Goal: Task Accomplishment & Management: Manage account settings

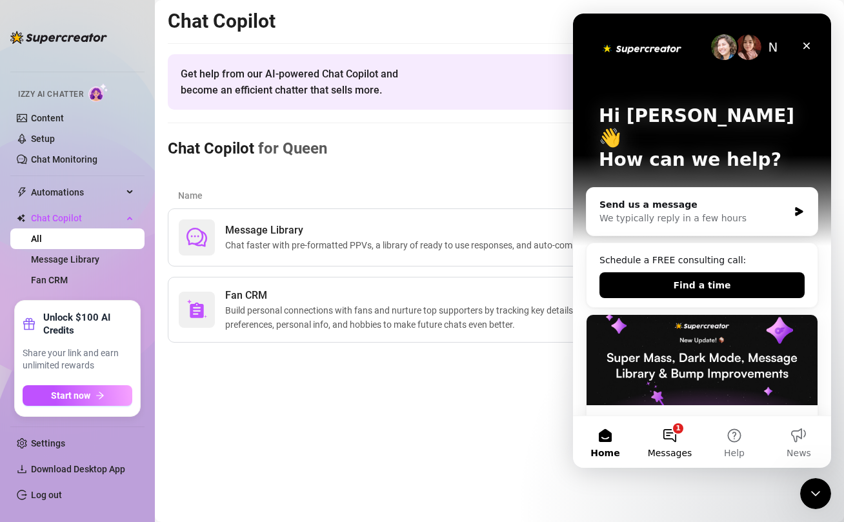
click at [668, 431] on button "1 Messages" at bounding box center [669, 442] width 64 height 52
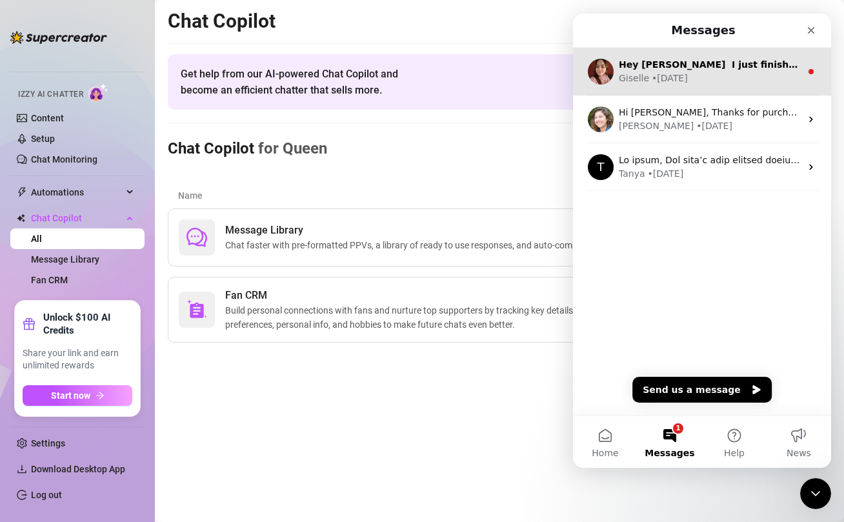
click at [712, 76] on div "Giselle • 1w ago" at bounding box center [710, 79] width 182 height 14
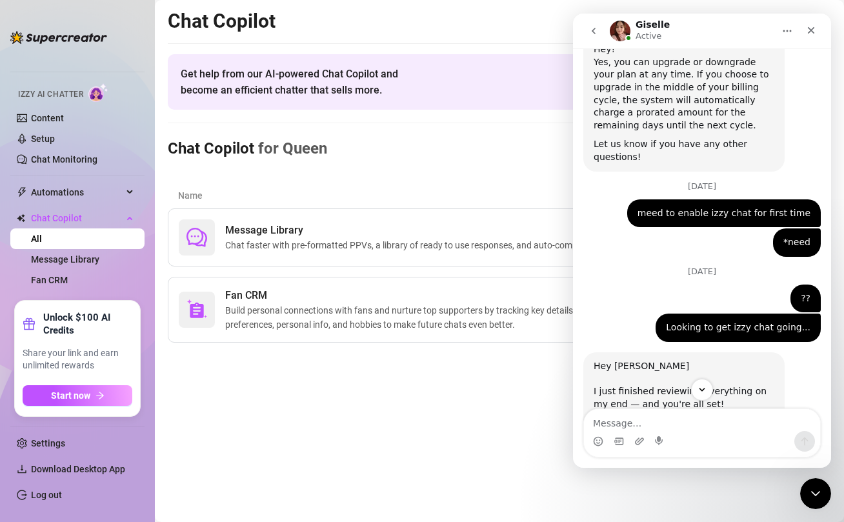
scroll to position [868, 0]
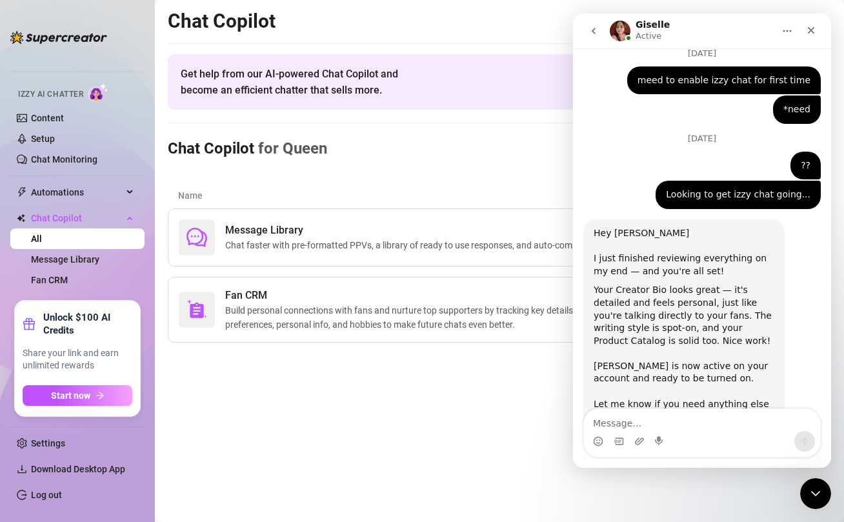
click at [641, 426] on textarea "Message…" at bounding box center [702, 420] width 236 height 22
type textarea "perfect thank you"
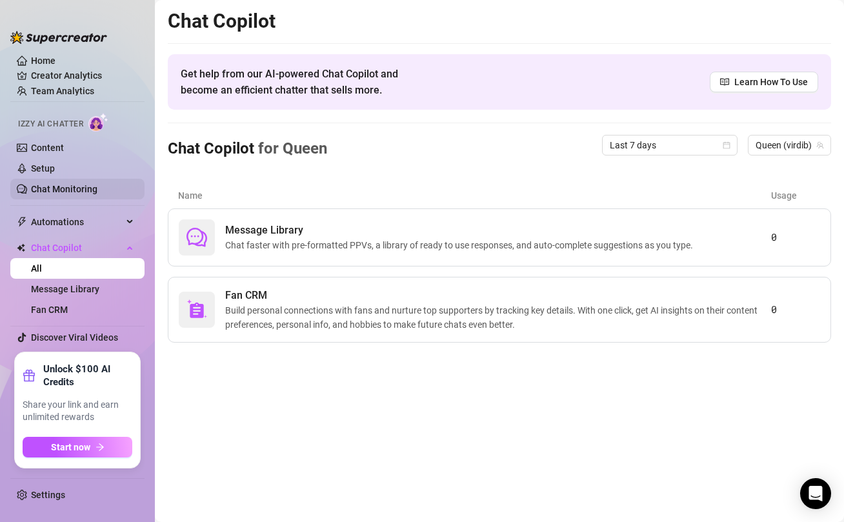
click at [68, 184] on link "Chat Monitoring" at bounding box center [64, 189] width 66 height 10
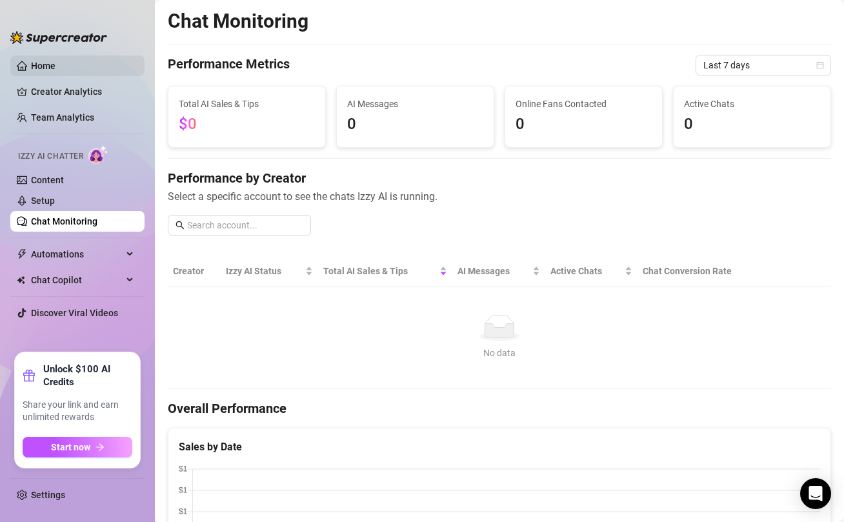
click at [44, 66] on link "Home" at bounding box center [43, 66] width 25 height 10
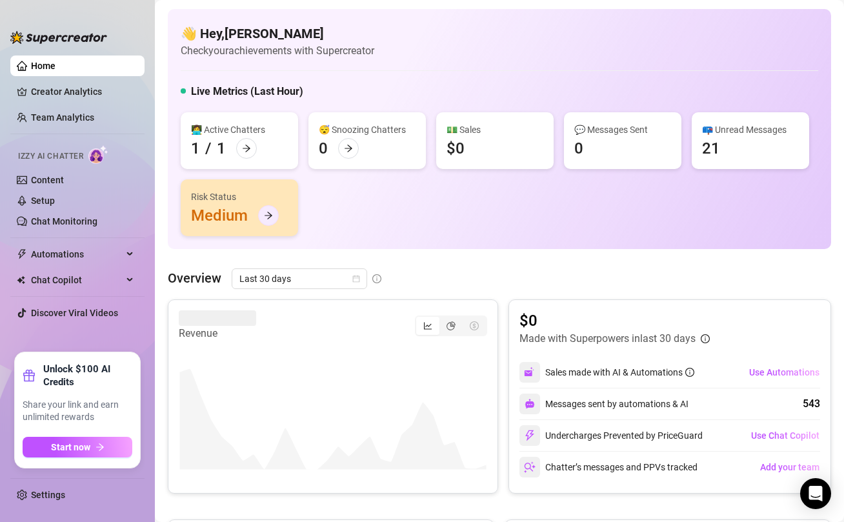
click at [266, 216] on icon "arrow-right" at bounding box center [268, 215] width 9 height 9
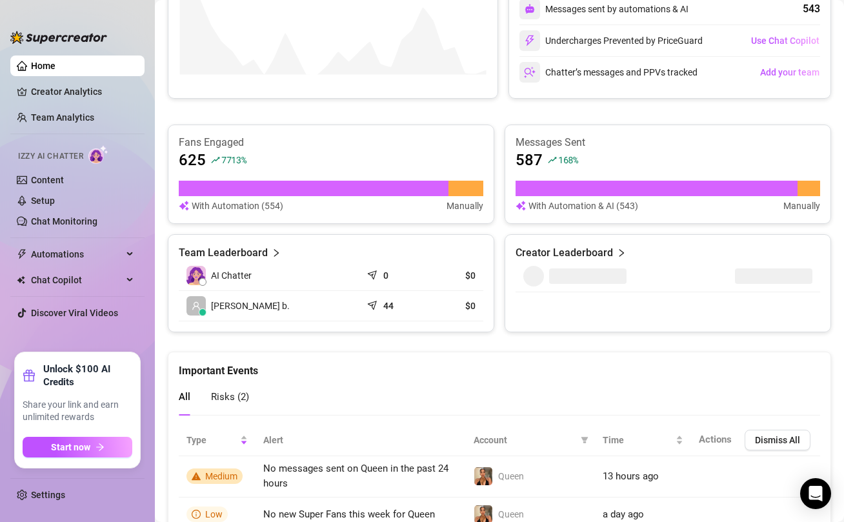
scroll to position [454, 0]
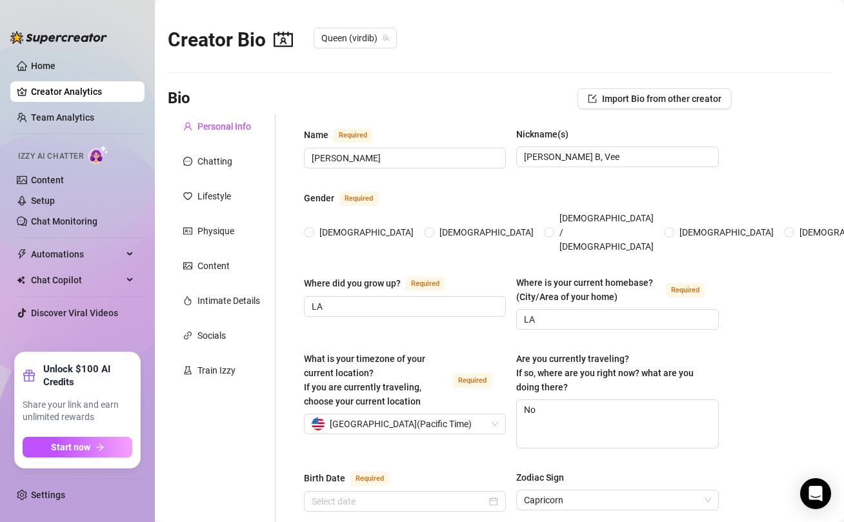
radio input "true"
type input "[DATE]"
click at [55, 206] on link "Setup" at bounding box center [43, 200] width 24 height 10
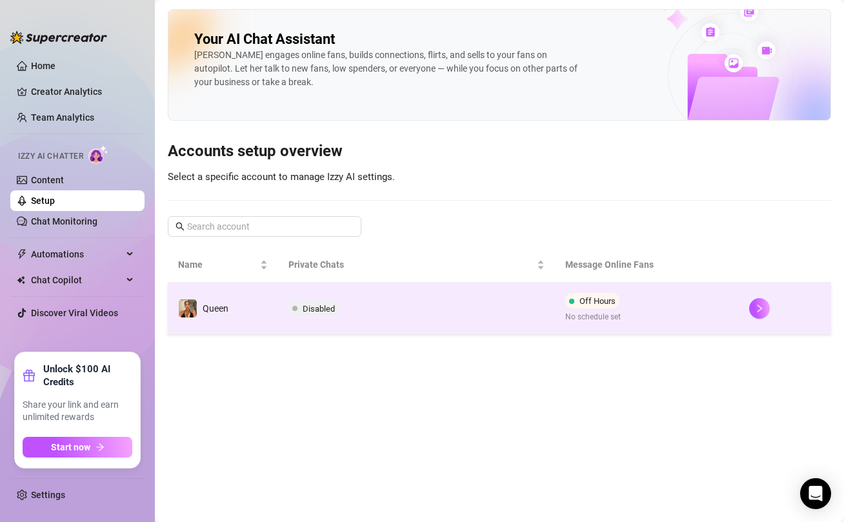
click at [431, 311] on td "Disabled" at bounding box center [416, 309] width 276 height 52
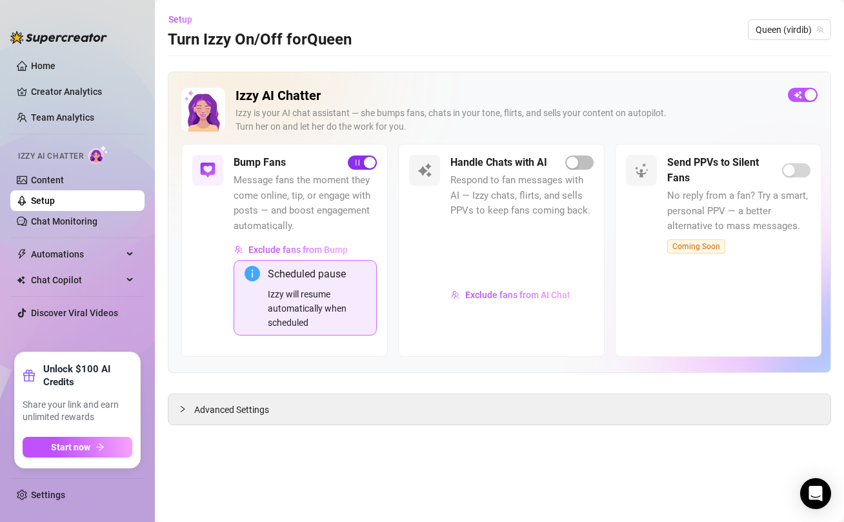
click at [353, 163] on span "button" at bounding box center [362, 162] width 29 height 14
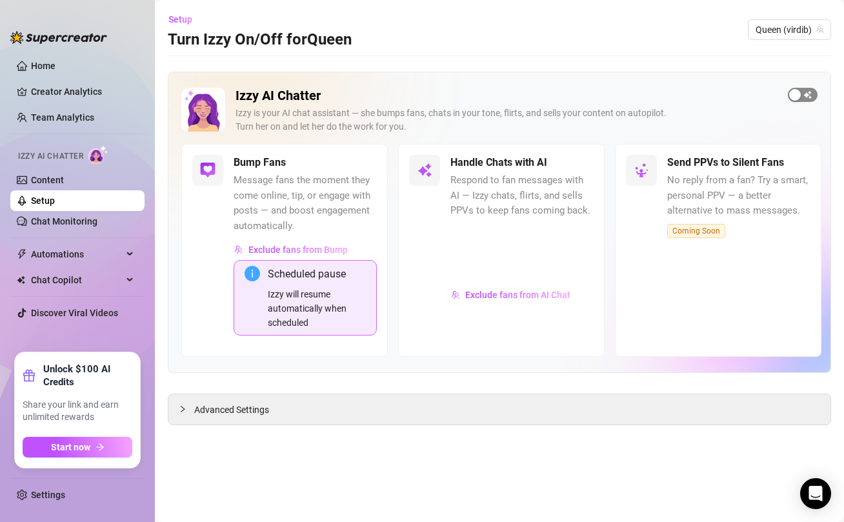
click at [809, 95] on span "button" at bounding box center [803, 95] width 30 height 14
